Goal: Transaction & Acquisition: Book appointment/travel/reservation

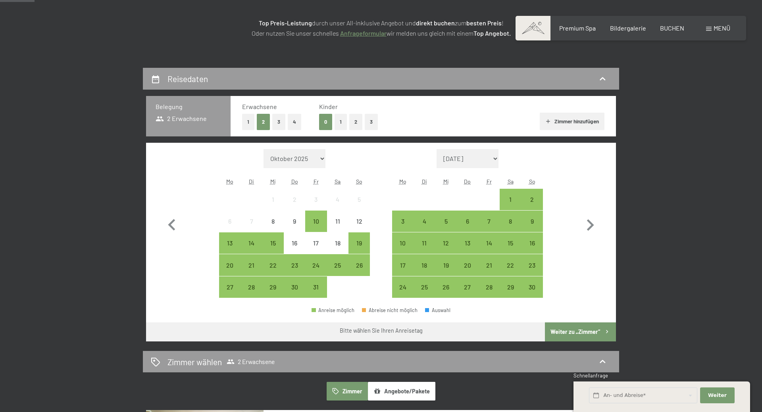
scroll to position [121, 0]
click at [591, 221] on icon "button" at bounding box center [590, 225] width 23 height 23
select select "[DATE]"
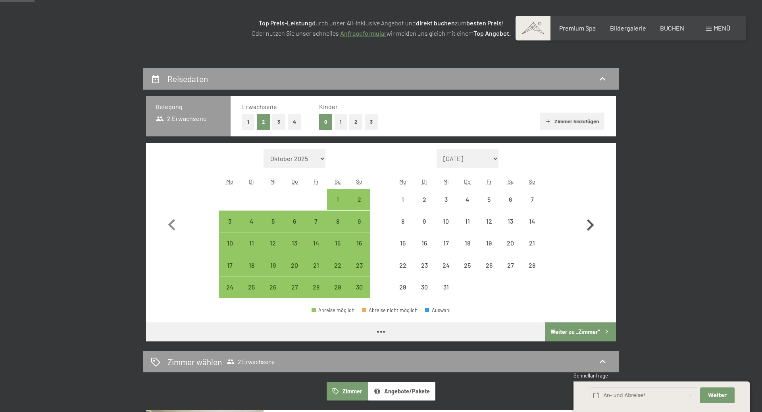
click at [591, 221] on icon "button" at bounding box center [590, 225] width 23 height 23
select select "[DATE]"
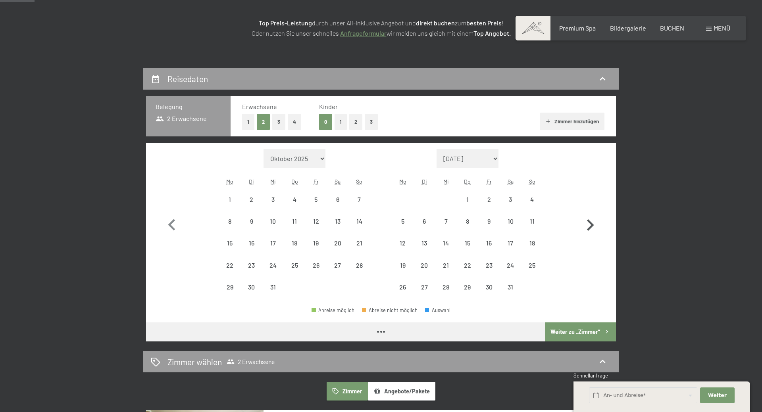
select select "[DATE]"
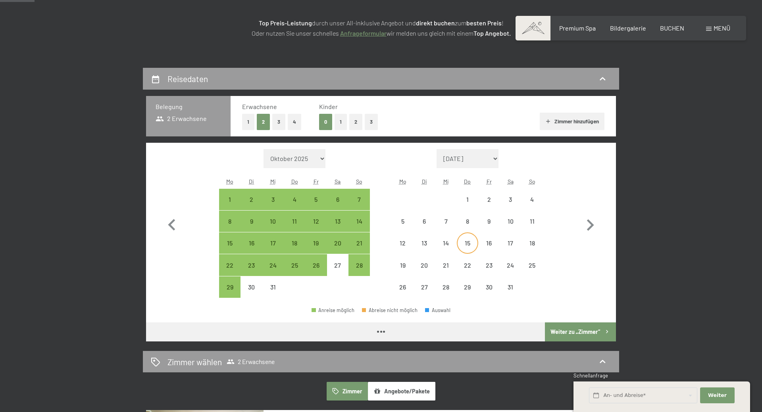
select select "[DATE]"
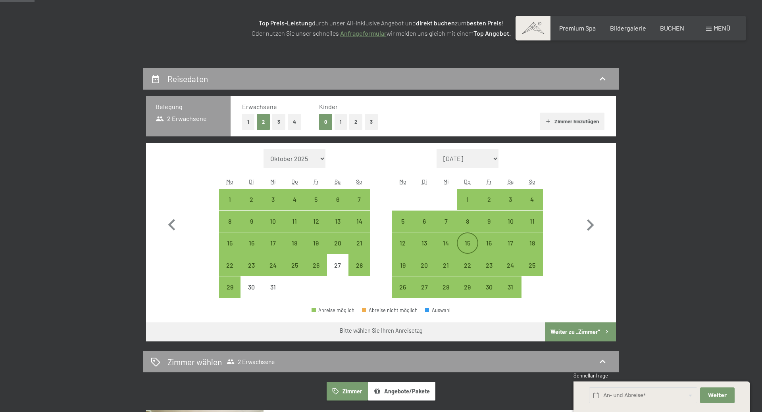
click at [464, 242] on div "15" at bounding box center [468, 250] width 20 height 20
select select "[DATE]"
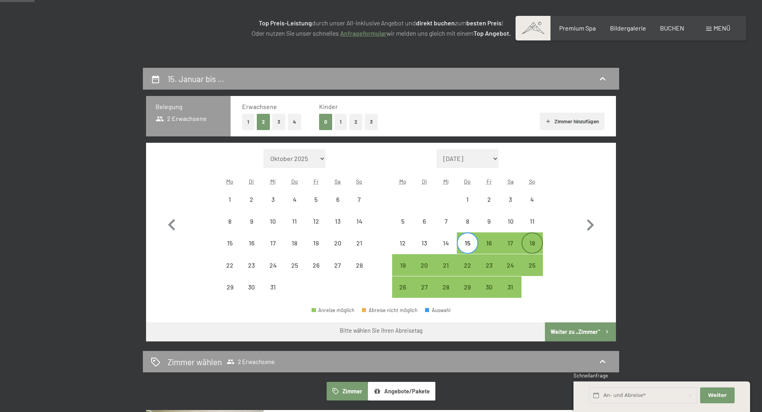
click at [530, 244] on div "18" at bounding box center [532, 250] width 20 height 20
select select "[DATE]"
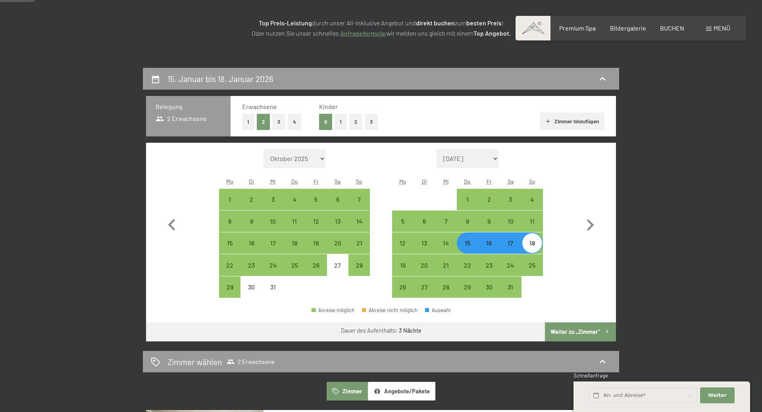
click at [589, 323] on button "Weiter zu „Zimmer“" at bounding box center [580, 332] width 71 height 19
select select "[DATE]"
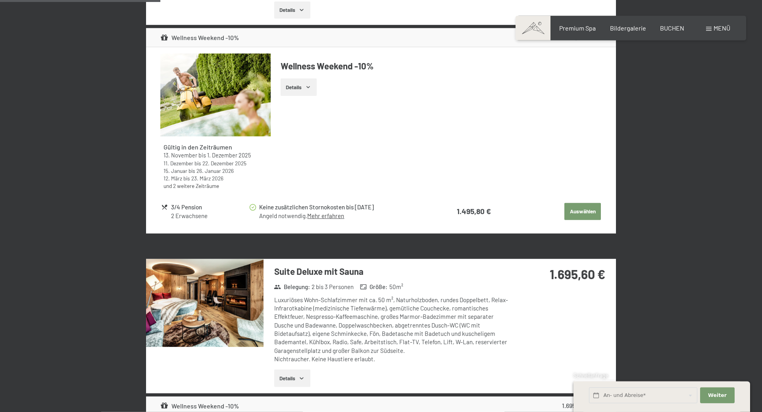
scroll to position [837, 0]
